Goal: Task Accomplishment & Management: Manage account settings

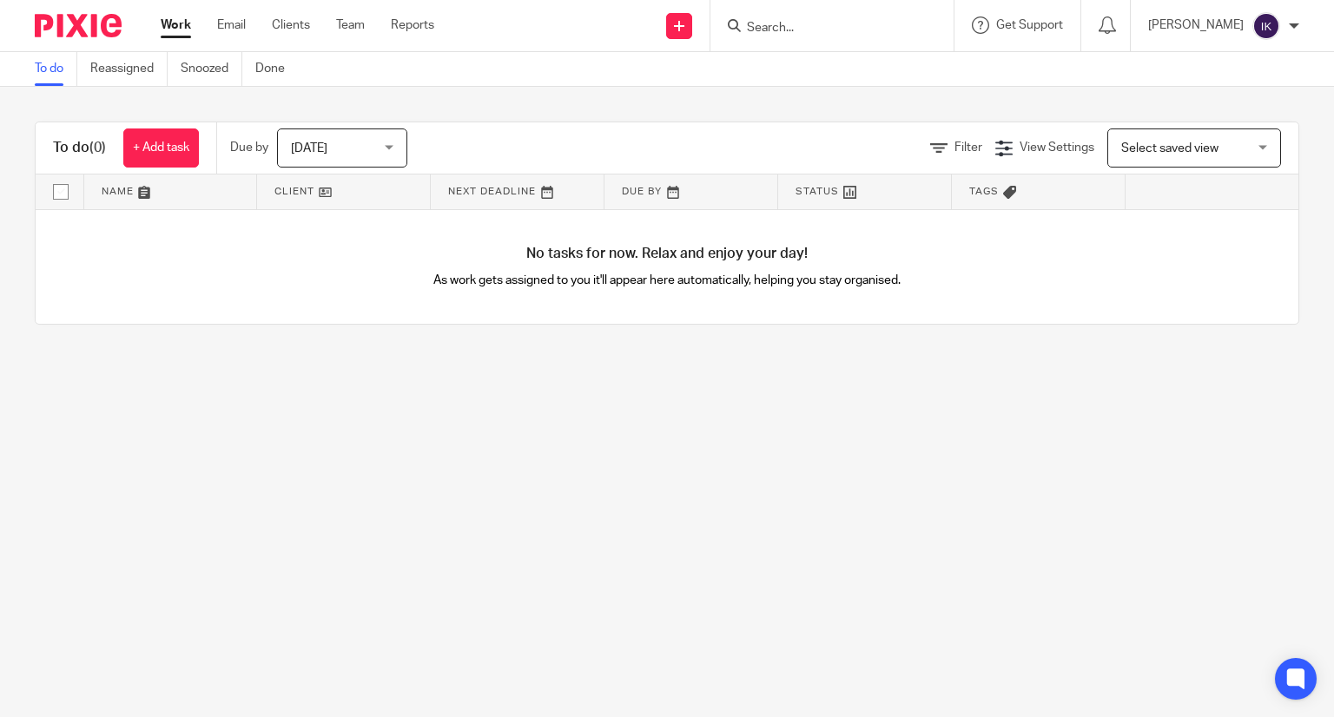
click at [813, 23] on input "Search" at bounding box center [823, 29] width 156 height 16
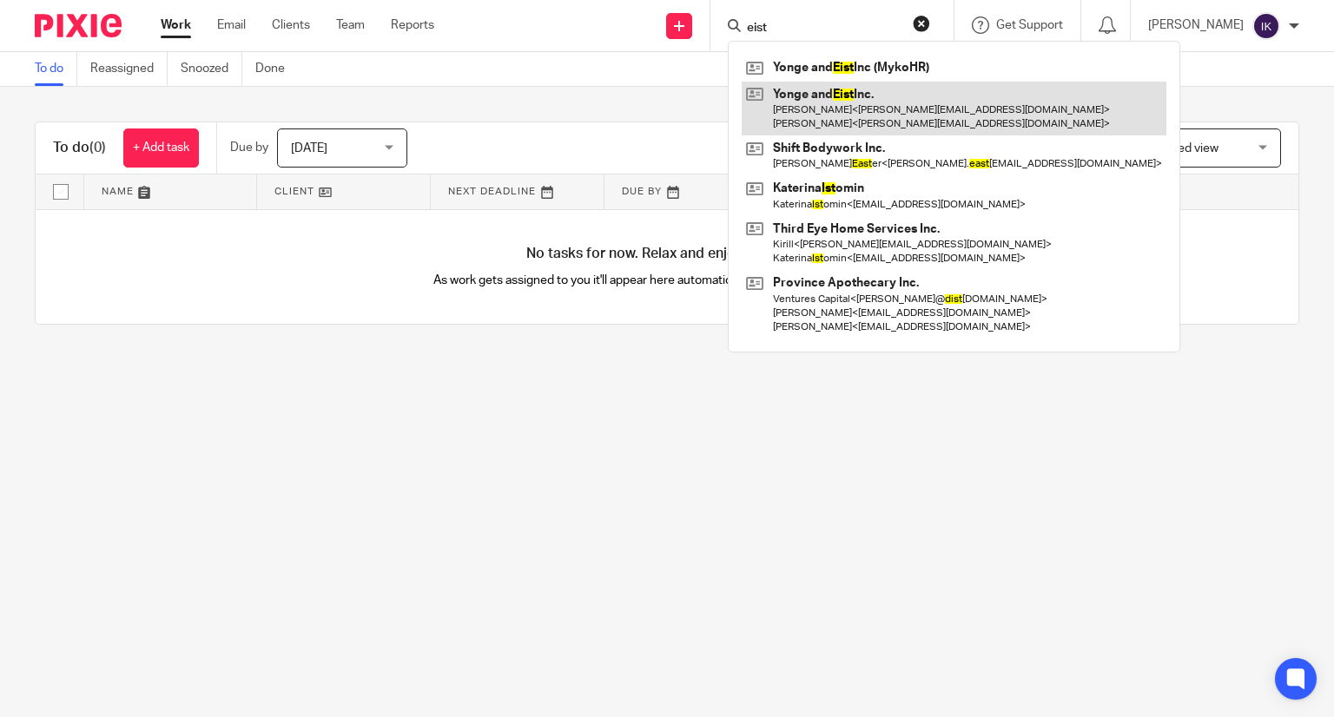
type input "eist"
click at [858, 108] on link at bounding box center [954, 109] width 425 height 54
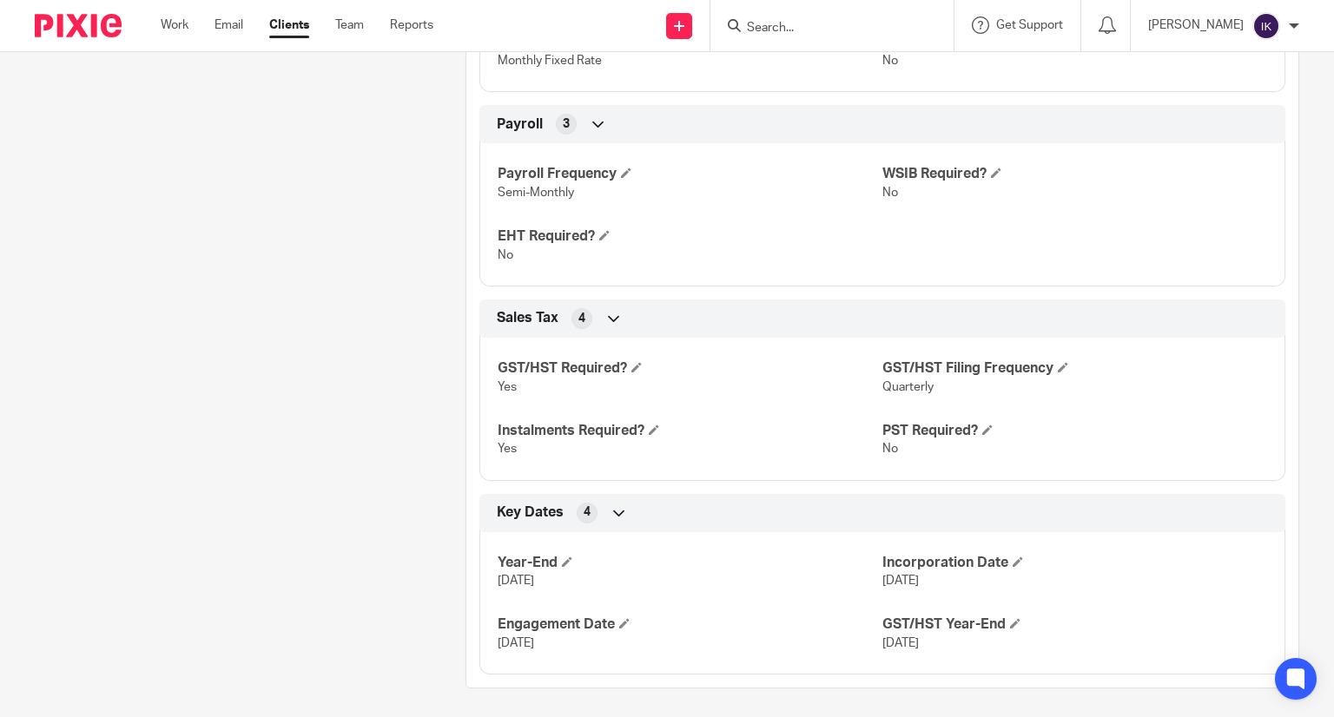
scroll to position [937, 0]
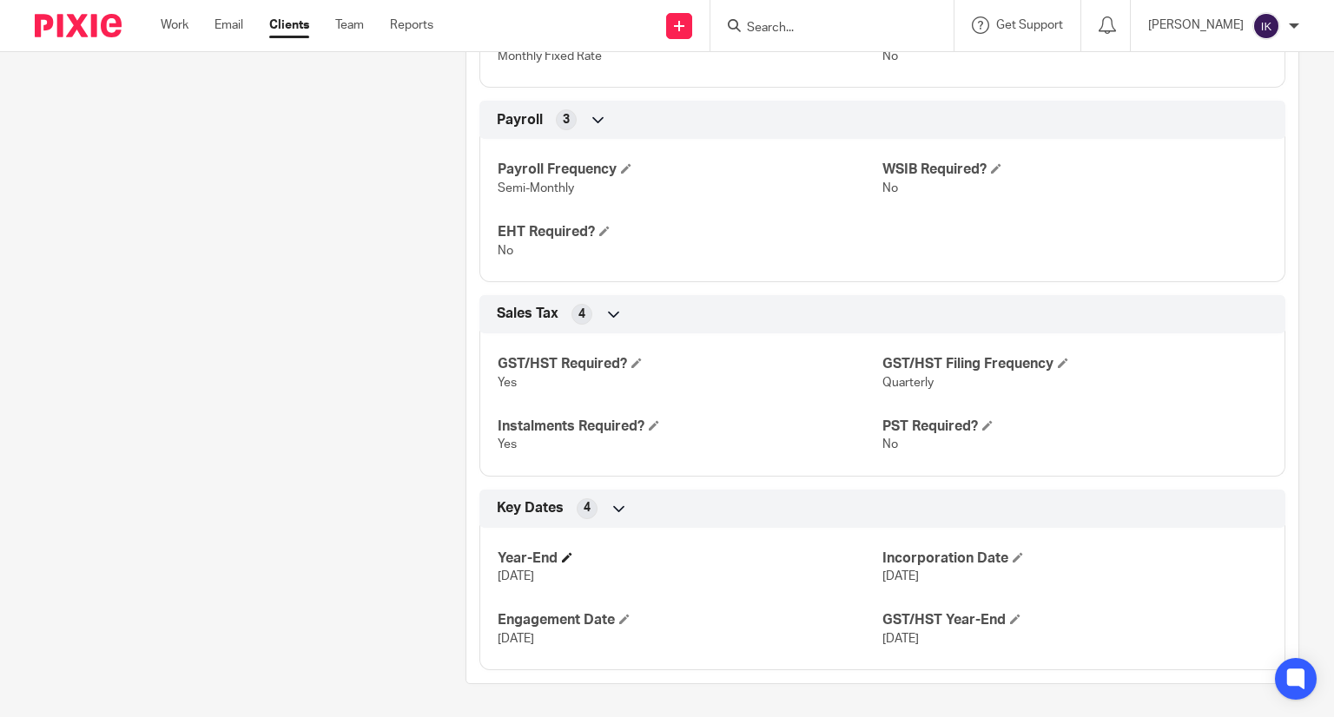
click at [570, 553] on h4 "Year-End" at bounding box center [690, 559] width 385 height 18
click at [563, 553] on span at bounding box center [567, 557] width 10 height 10
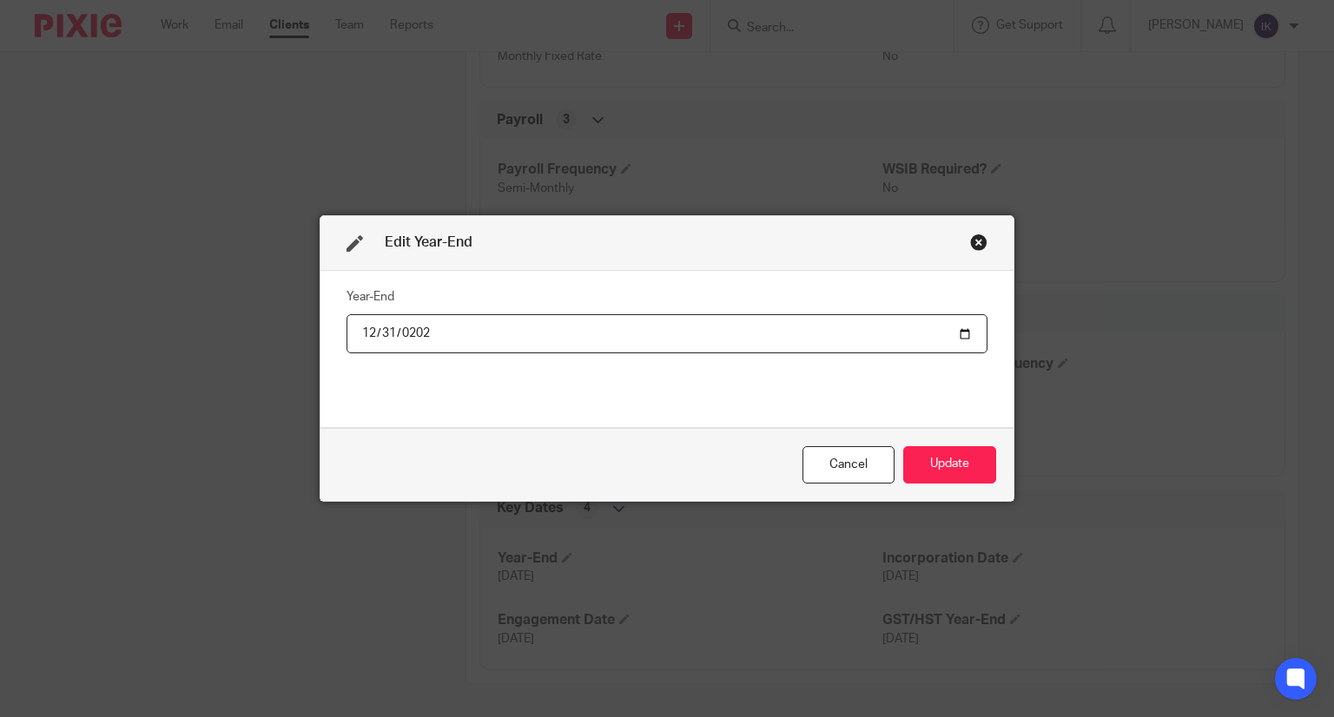
type input "[DATE]"
click at [935, 467] on button "Update" at bounding box center [949, 464] width 93 height 37
